Goal: Information Seeking & Learning: Learn about a topic

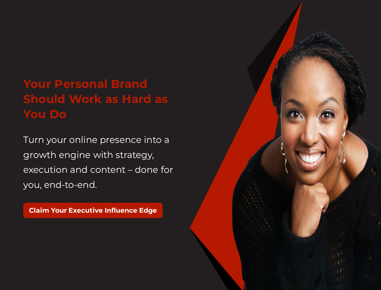
click at [190, 145] on div "Your Personal Brand Should Work as Hard as You Do Turn your online presence int…" at bounding box center [105, 150] width 172 height 163
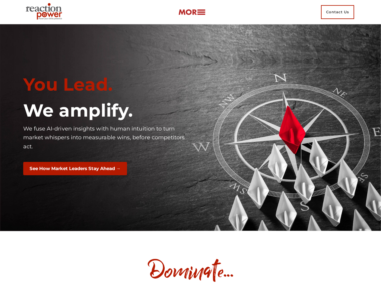
click at [190, 145] on div "You Lead. We amplify. We fuse AI-driven insights with human intuition to turn m…" at bounding box center [105, 127] width 172 height 116
